Goal: Find specific page/section: Find specific page/section

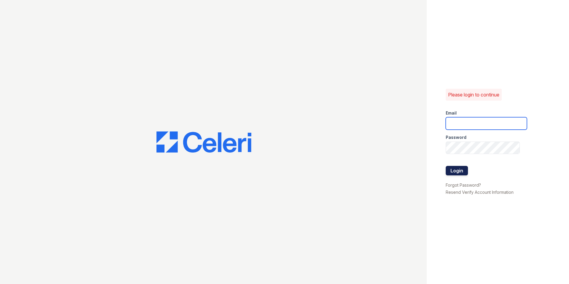
type input "morgan2@cafmanagement.com"
click at [459, 173] on button "Login" at bounding box center [457, 170] width 22 height 9
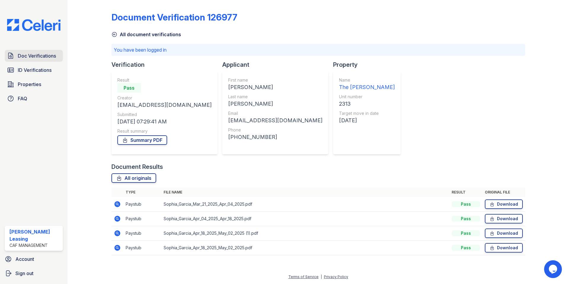
click at [34, 56] on span "Doc Verifications" at bounding box center [37, 55] width 38 height 7
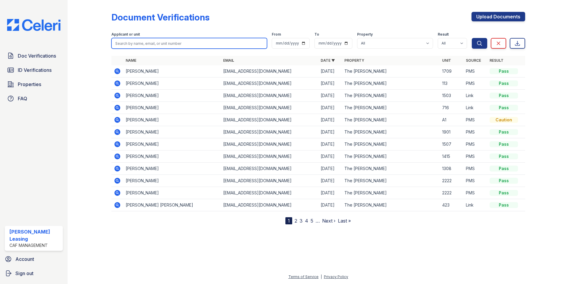
click at [165, 45] on input "search" at bounding box center [189, 43] width 156 height 11
type input "[PERSON_NAME]"
click at [472, 38] on button "Search" at bounding box center [479, 43] width 15 height 11
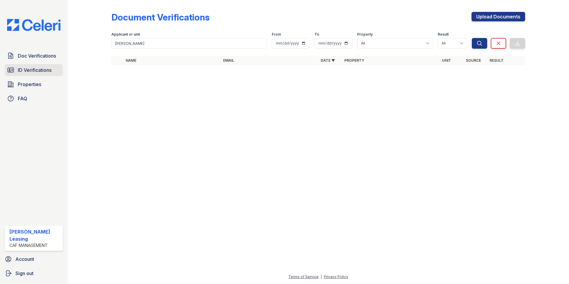
click at [20, 65] on link "ID Verifications" at bounding box center [34, 70] width 58 height 12
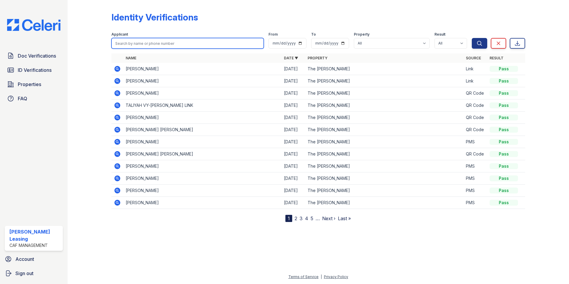
click at [154, 42] on input "search" at bounding box center [187, 43] width 152 height 11
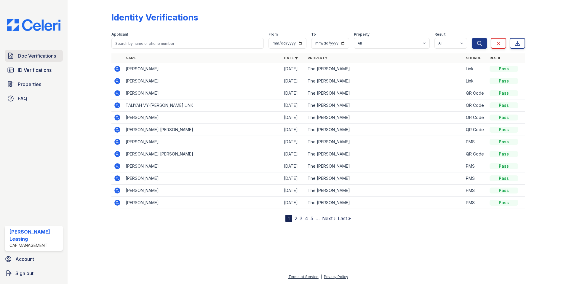
click at [37, 53] on span "Doc Verifications" at bounding box center [37, 55] width 38 height 7
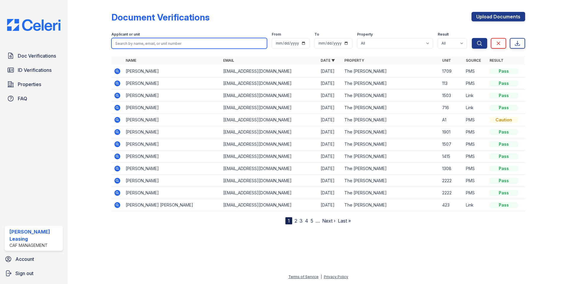
click at [150, 46] on input "search" at bounding box center [189, 43] width 156 height 11
type input "b"
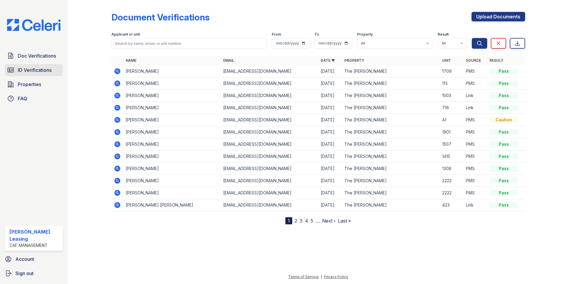
click at [37, 71] on span "ID Verifications" at bounding box center [35, 69] width 34 height 7
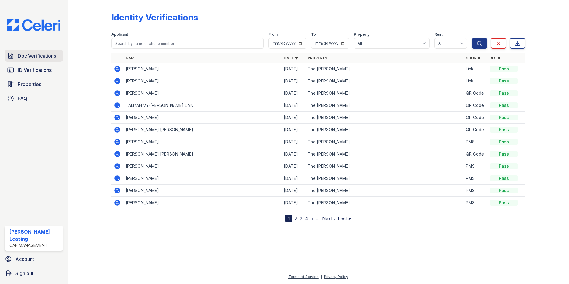
click at [50, 50] on link "Doc Verifications" at bounding box center [34, 56] width 58 height 12
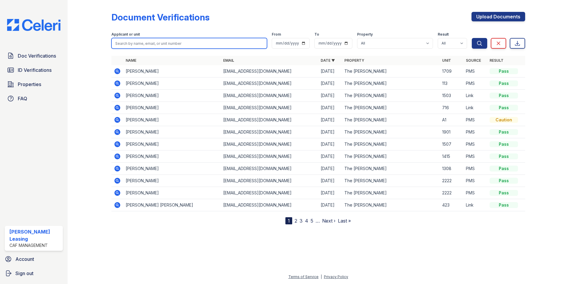
click at [146, 45] on input "search" at bounding box center [189, 43] width 156 height 11
type input "[PERSON_NAME]"
click at [472, 38] on button "Search" at bounding box center [479, 43] width 15 height 11
